Goal: Navigation & Orientation: Find specific page/section

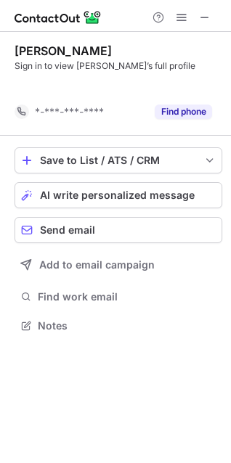
scroll to position [293, 231]
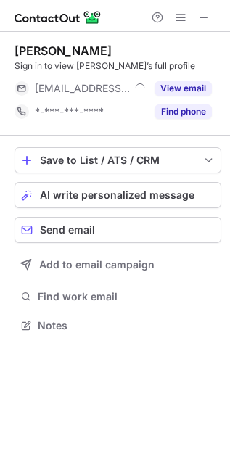
scroll to position [316, 230]
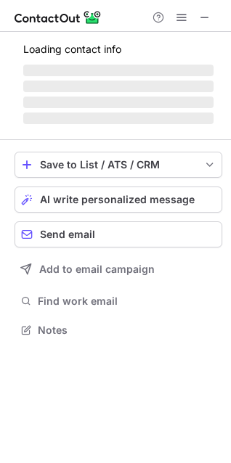
scroll to position [320, 231]
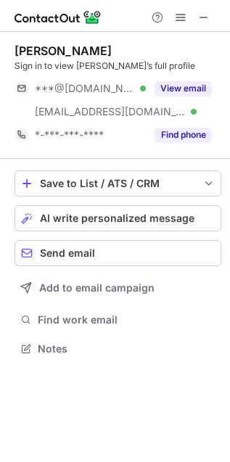
scroll to position [339, 230]
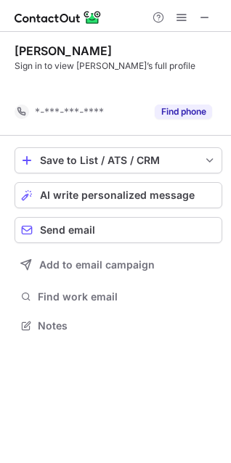
scroll to position [293, 231]
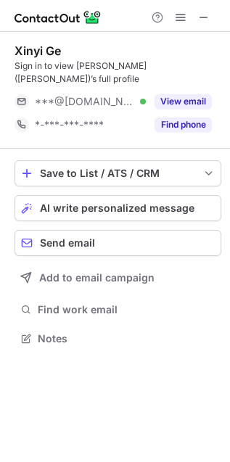
scroll to position [316, 230]
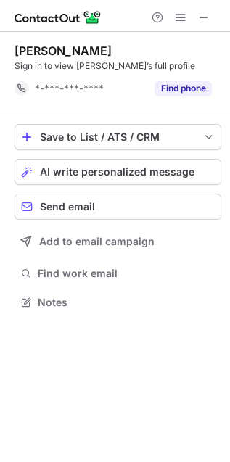
scroll to position [7, 7]
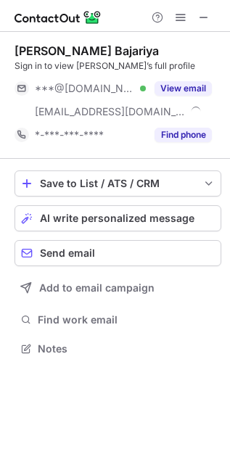
scroll to position [339, 230]
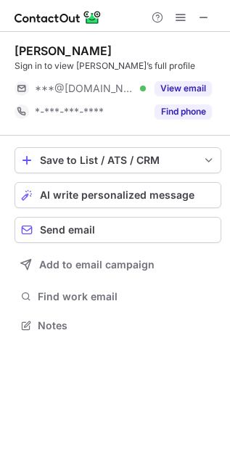
scroll to position [316, 230]
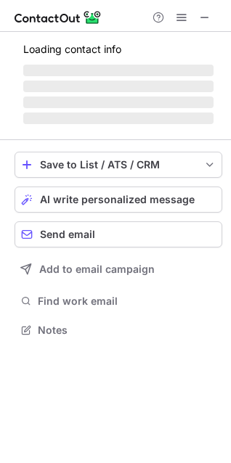
scroll to position [320, 231]
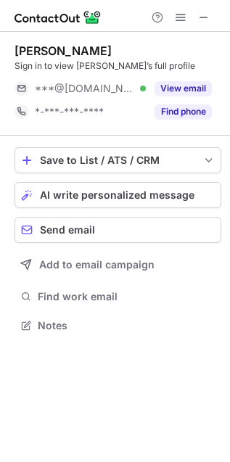
scroll to position [316, 230]
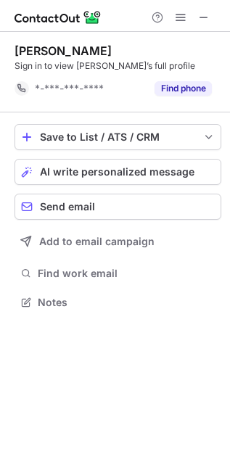
scroll to position [7, 7]
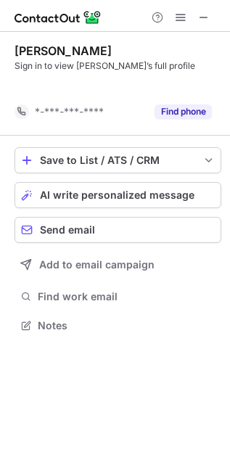
scroll to position [7, 7]
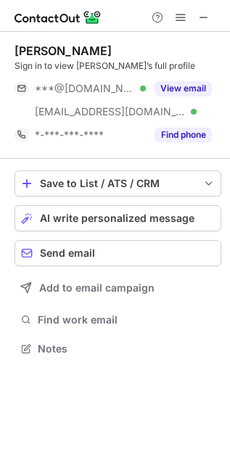
scroll to position [339, 230]
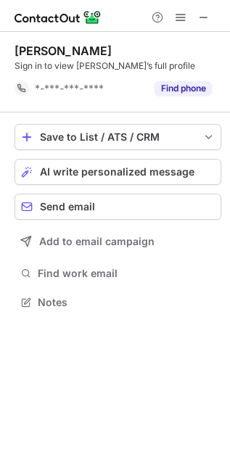
scroll to position [7, 7]
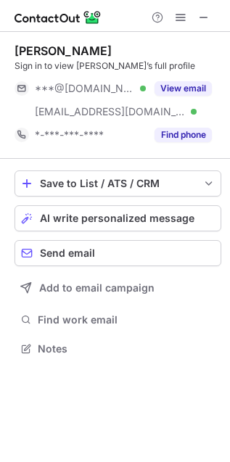
scroll to position [339, 230]
